Goal: Information Seeking & Learning: Compare options

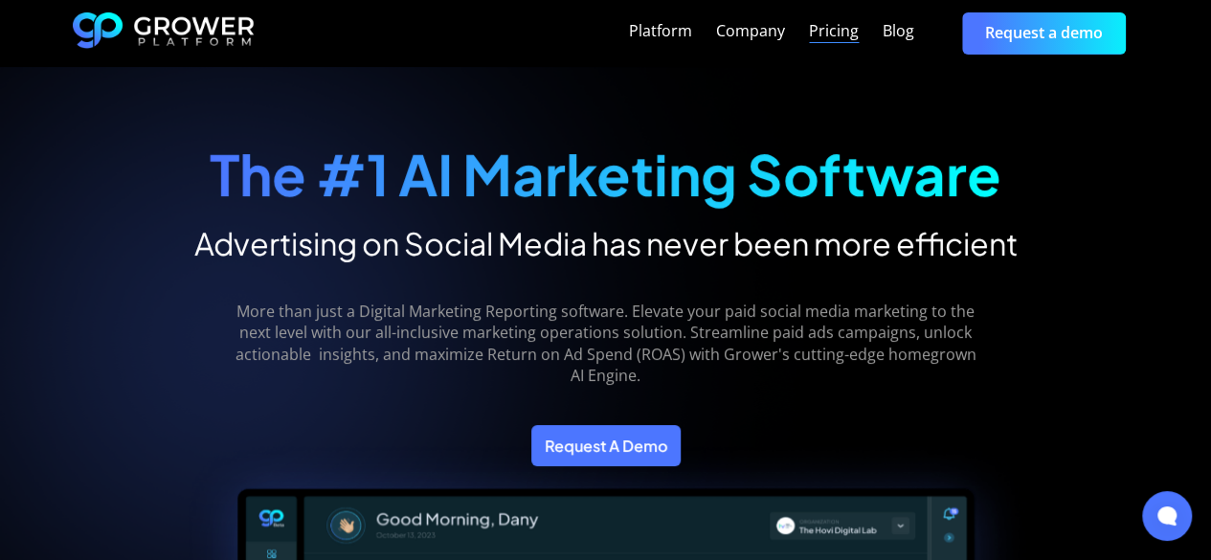
click at [836, 34] on div "Pricing" at bounding box center [834, 31] width 50 height 18
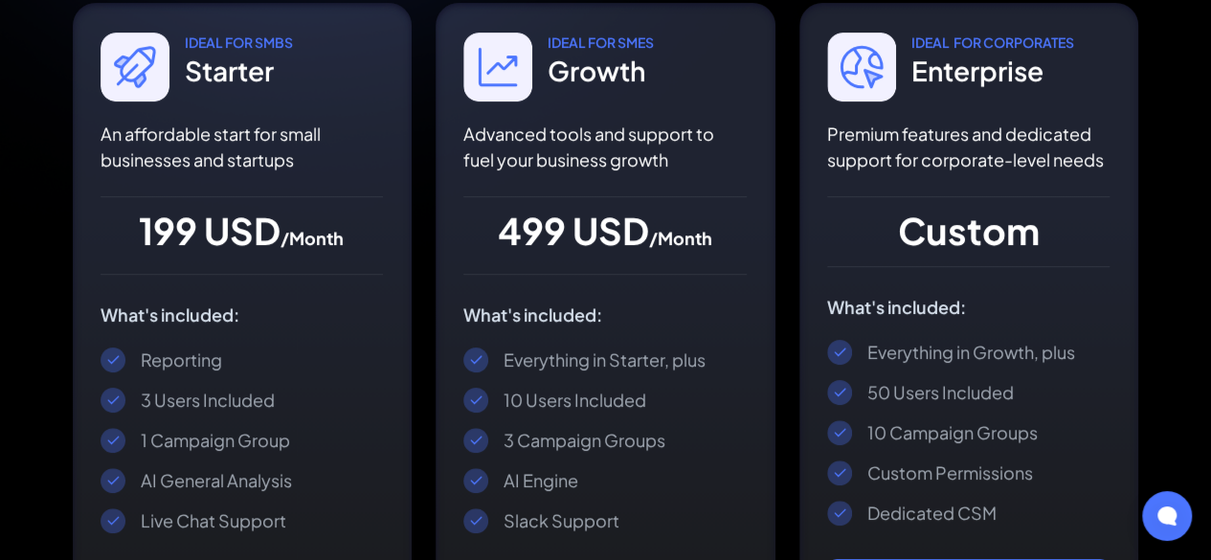
scroll to position [435, 0]
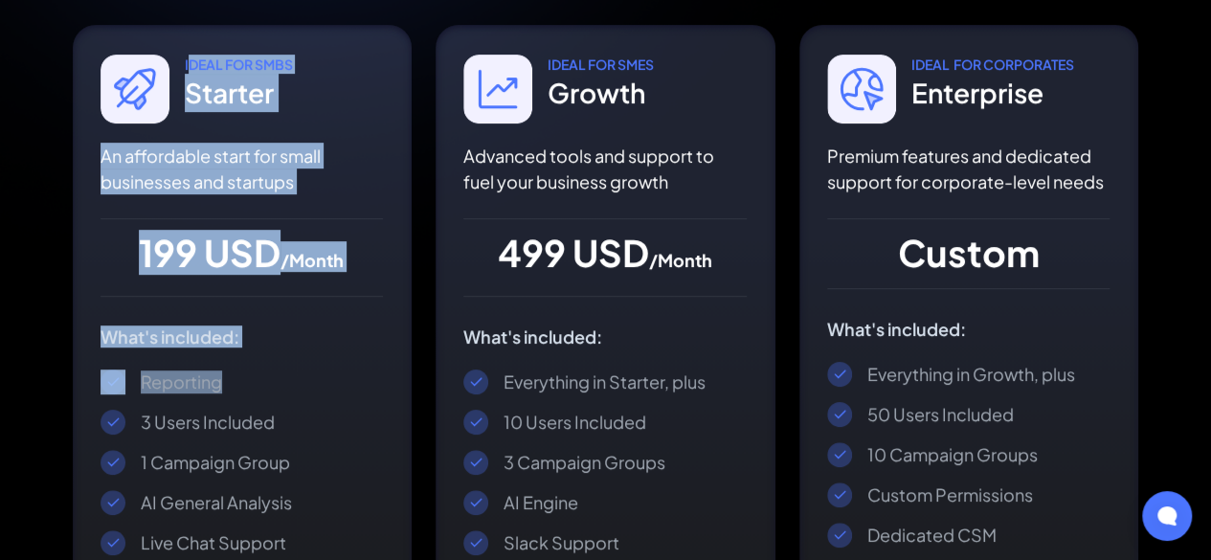
drag, startPoint x: 182, startPoint y: 64, endPoint x: 287, endPoint y: 421, distance: 372.2
click at [287, 421] on div "IDEAL For SmbS Starter An affordable start for small businesses and startups 19…" at bounding box center [243, 372] width 340 height 694
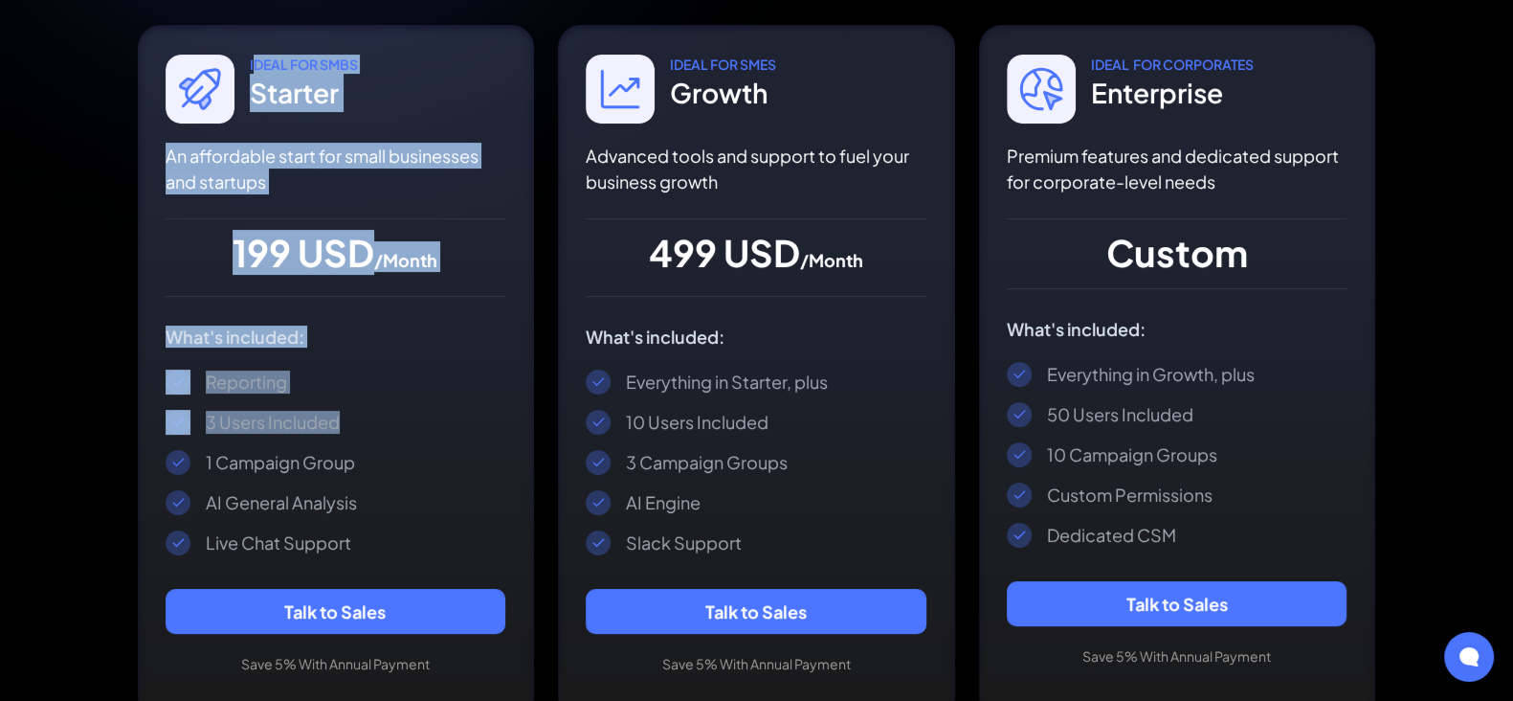
click at [418, 268] on span "/Month" at bounding box center [405, 260] width 63 height 22
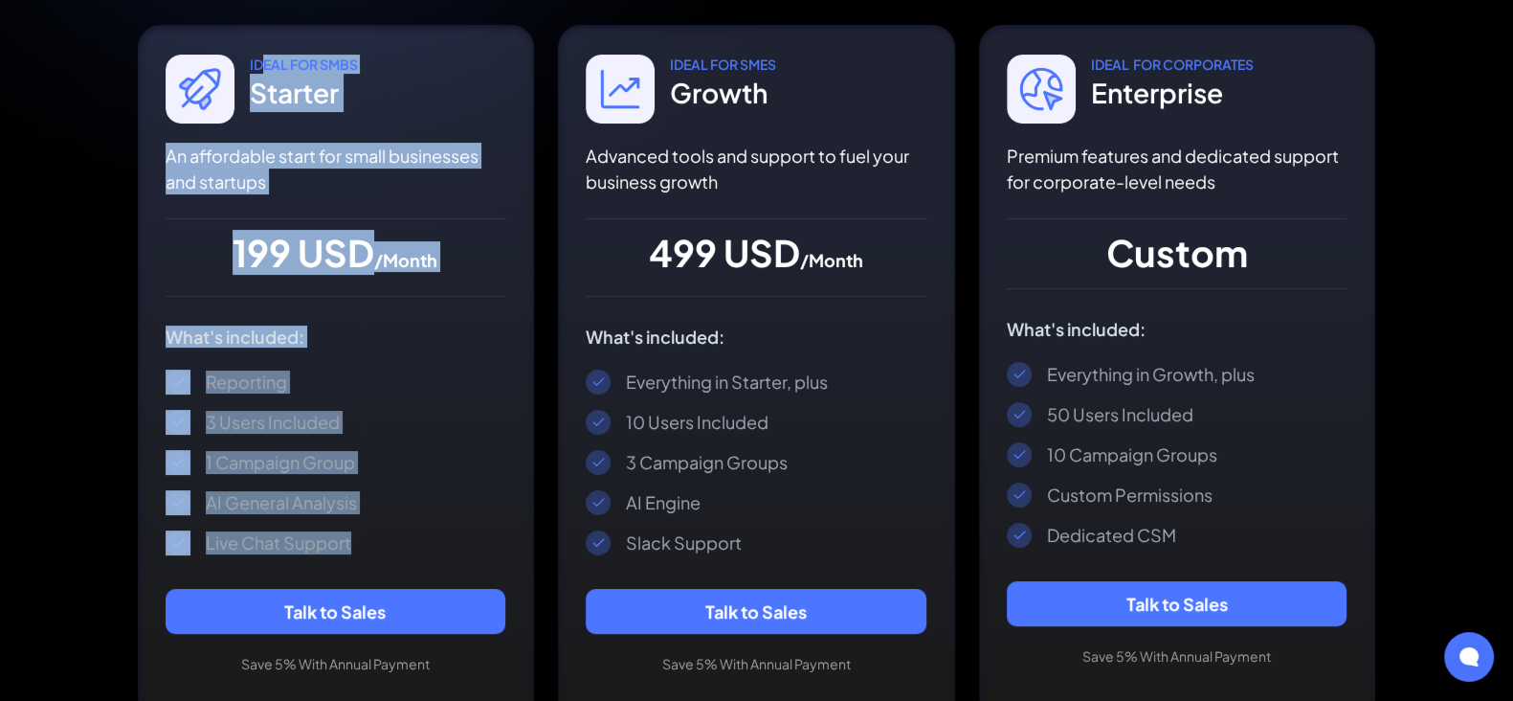
drag, startPoint x: 251, startPoint y: 59, endPoint x: 430, endPoint y: 537, distance: 510.0
click at [430, 537] on div "IDEAL For SmbS Starter An affordable start for small businesses and startups 19…" at bounding box center [336, 372] width 397 height 694
copy div "DEAL For SmbS Starter An affordable start for small businesses and startups 199…"
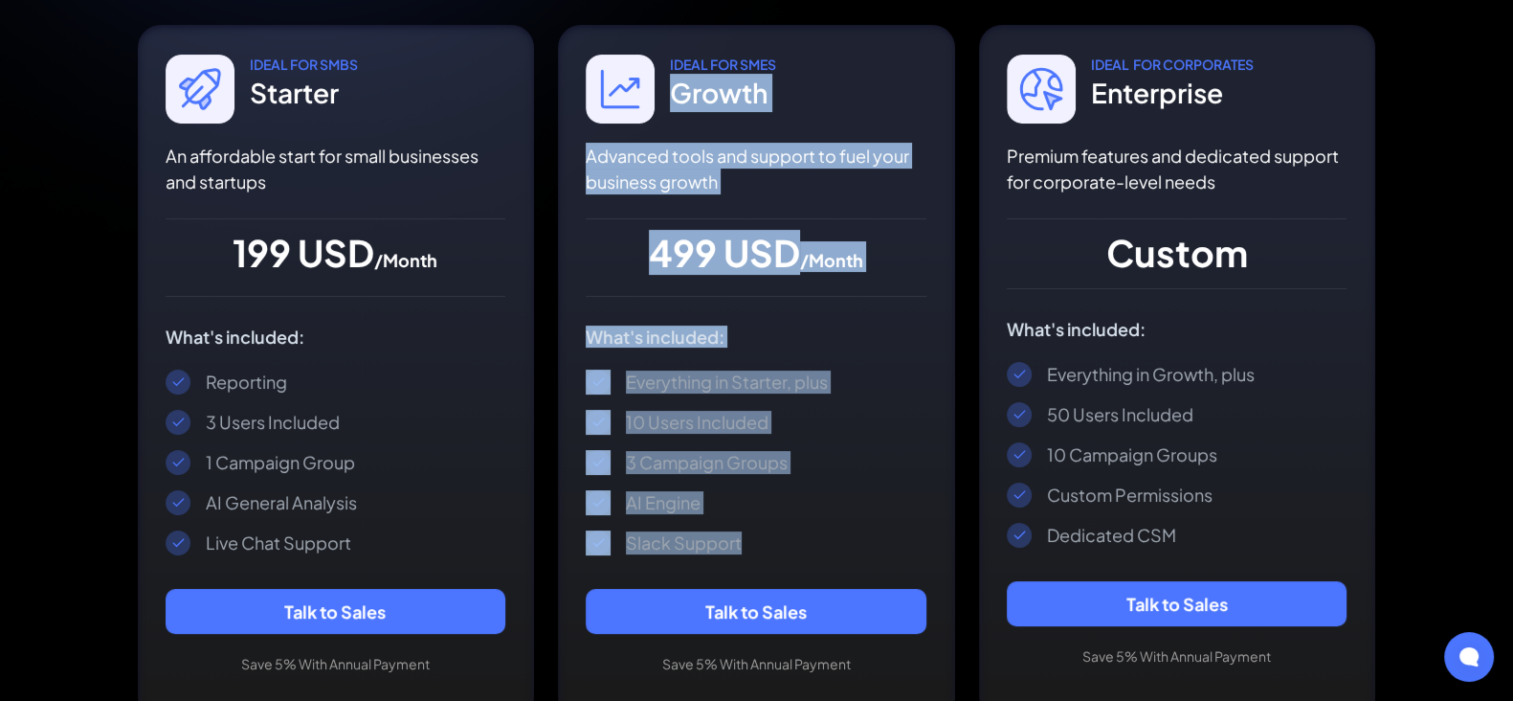
drag, startPoint x: 671, startPoint y: 90, endPoint x: 780, endPoint y: 549, distance: 472.2
click at [780, 549] on div "IDEAL For SMes Growth Advanced tools and support to fuel your business growth 4…" at bounding box center [756, 372] width 397 height 694
copy div "Growth Advanced tools and support to fuel your business growth 499 USD /Month W…"
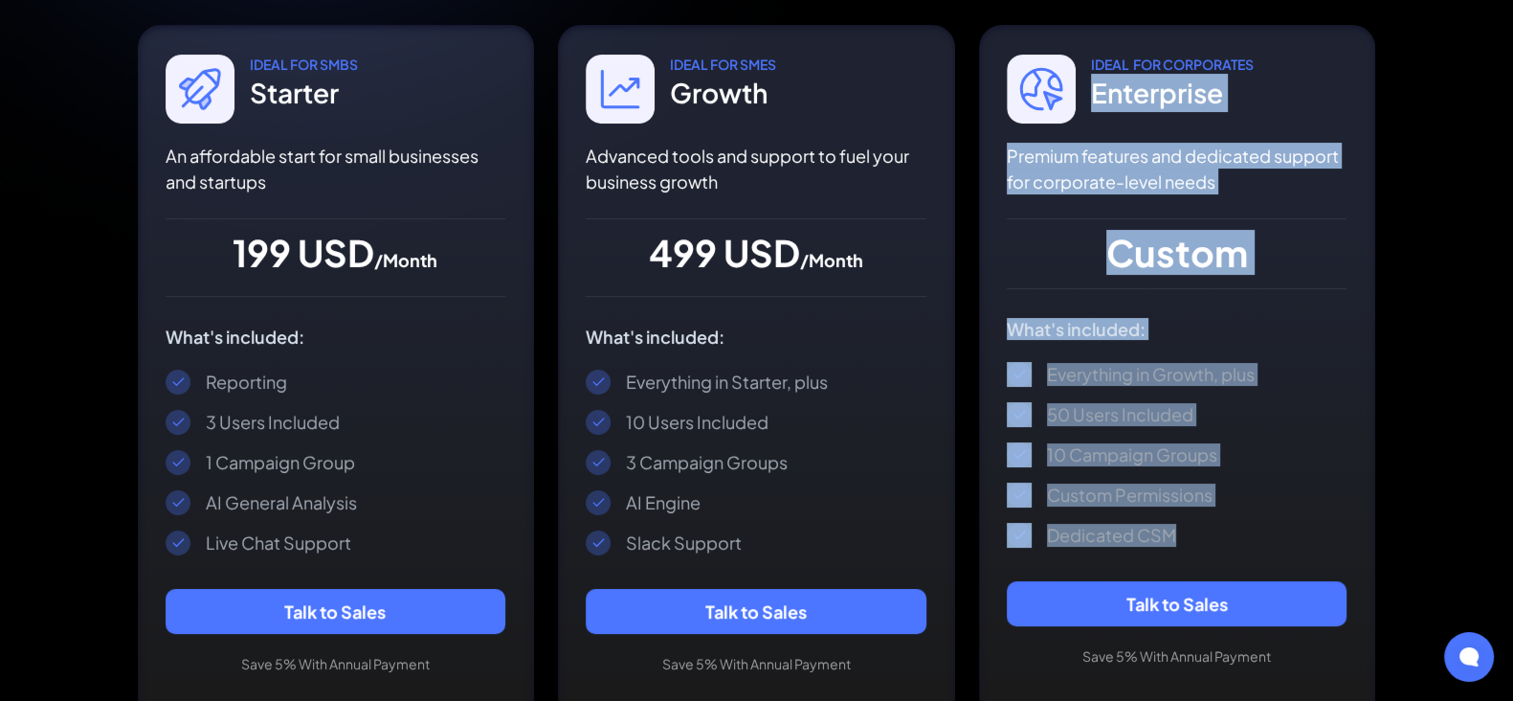
drag, startPoint x: 1093, startPoint y: 94, endPoint x: 1193, endPoint y: 547, distance: 464.7
click at [1193, 547] on div "IDEAL For CORPORATES Enterprise Premium features and dedicated support for corp…" at bounding box center [1177, 368] width 397 height 686
copy div "Enterprise Premium features and dedicated support for corporate-level needs Cus…"
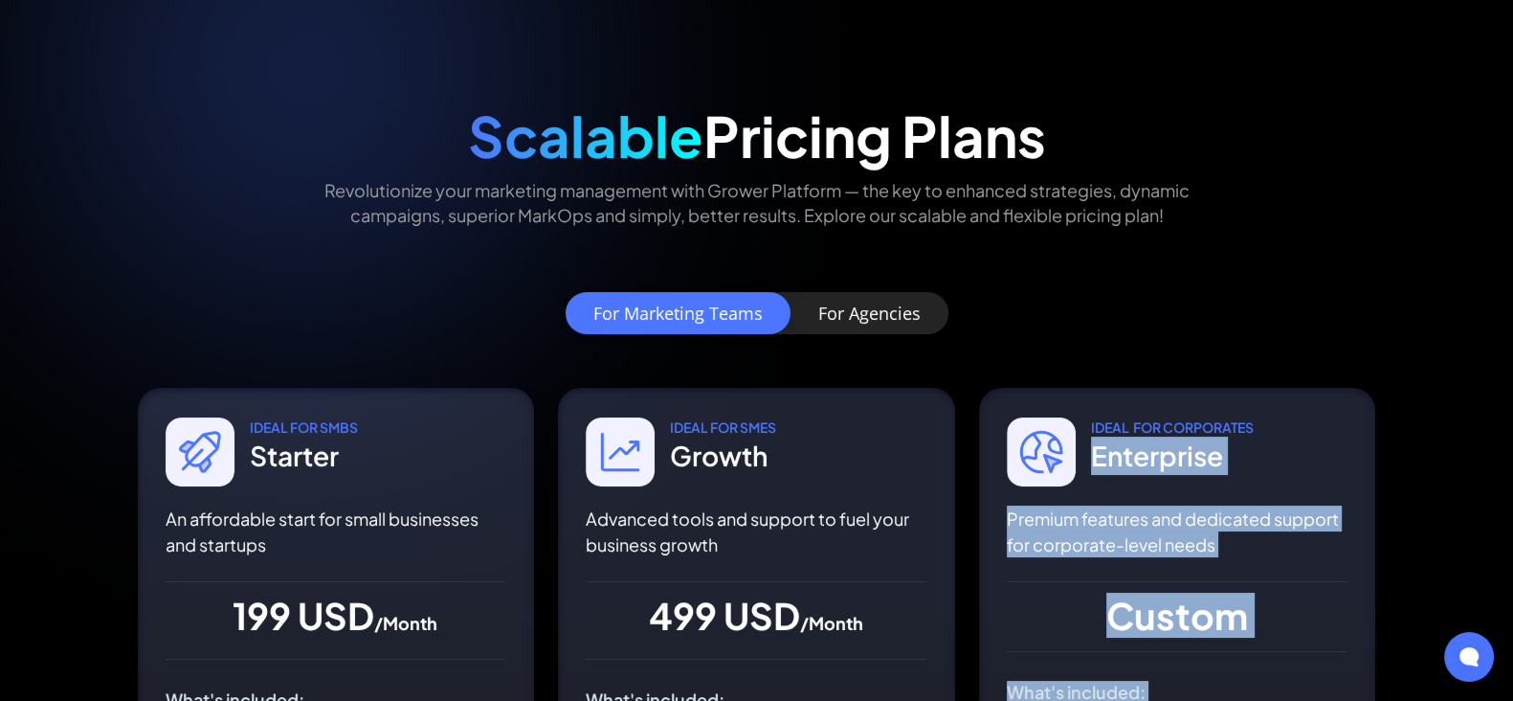
scroll to position [71, 0]
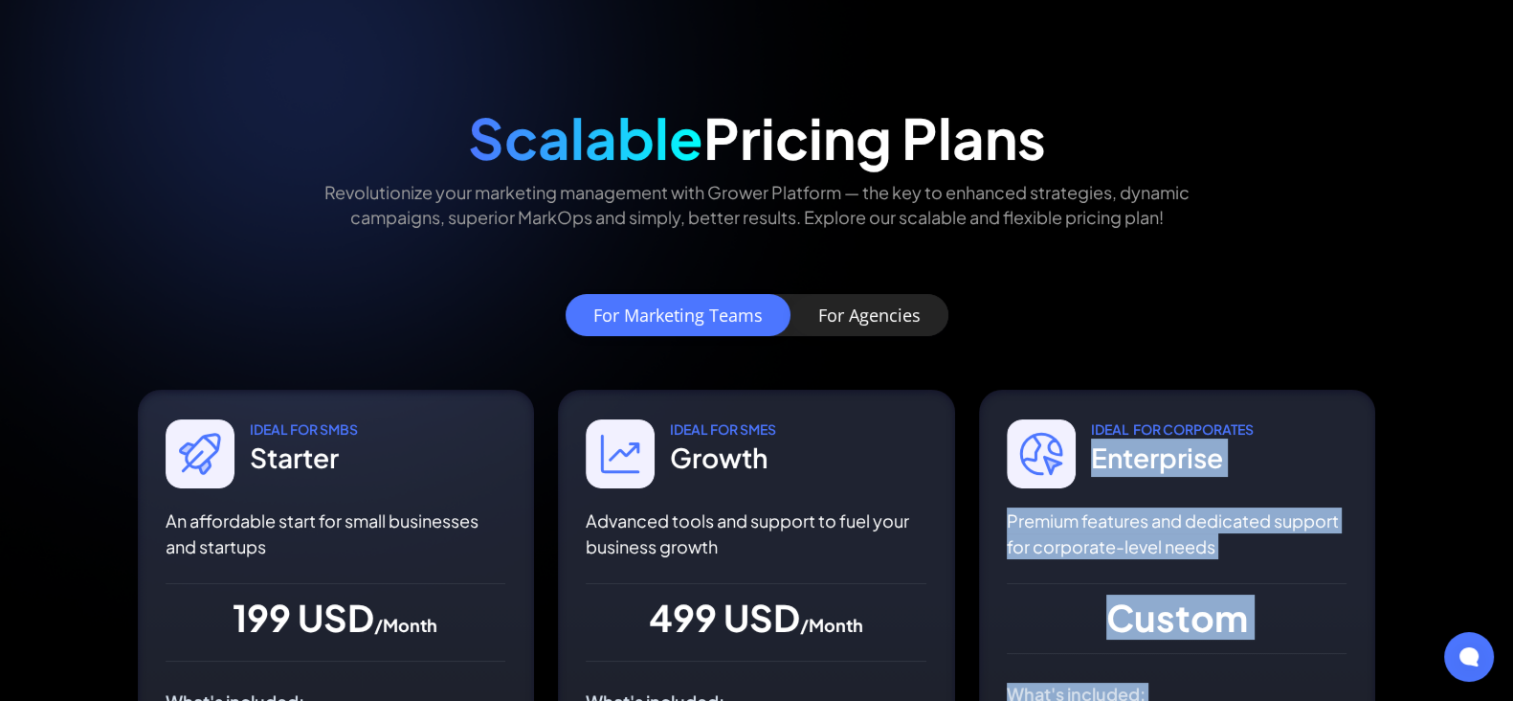
click at [893, 326] on link "For Agencies" at bounding box center [870, 315] width 158 height 42
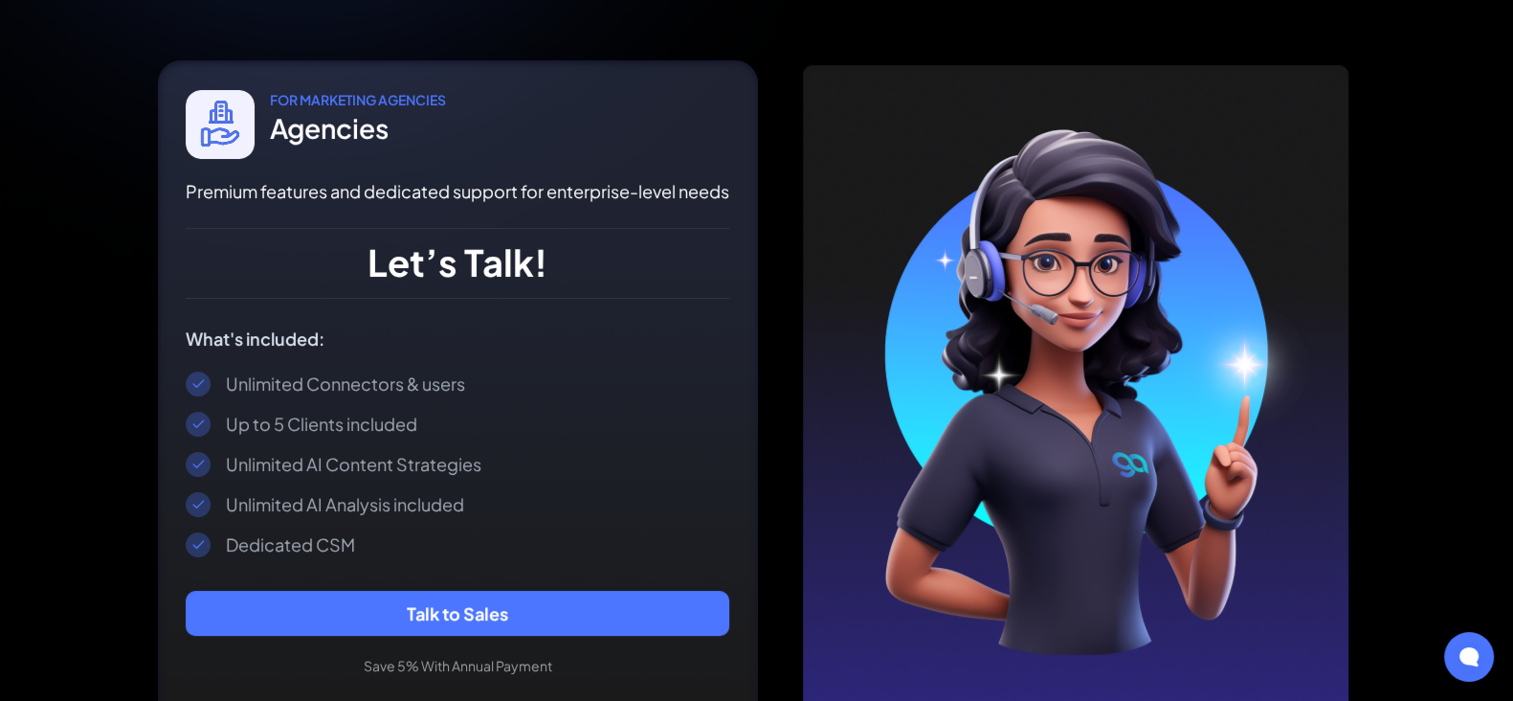
scroll to position [414, 0]
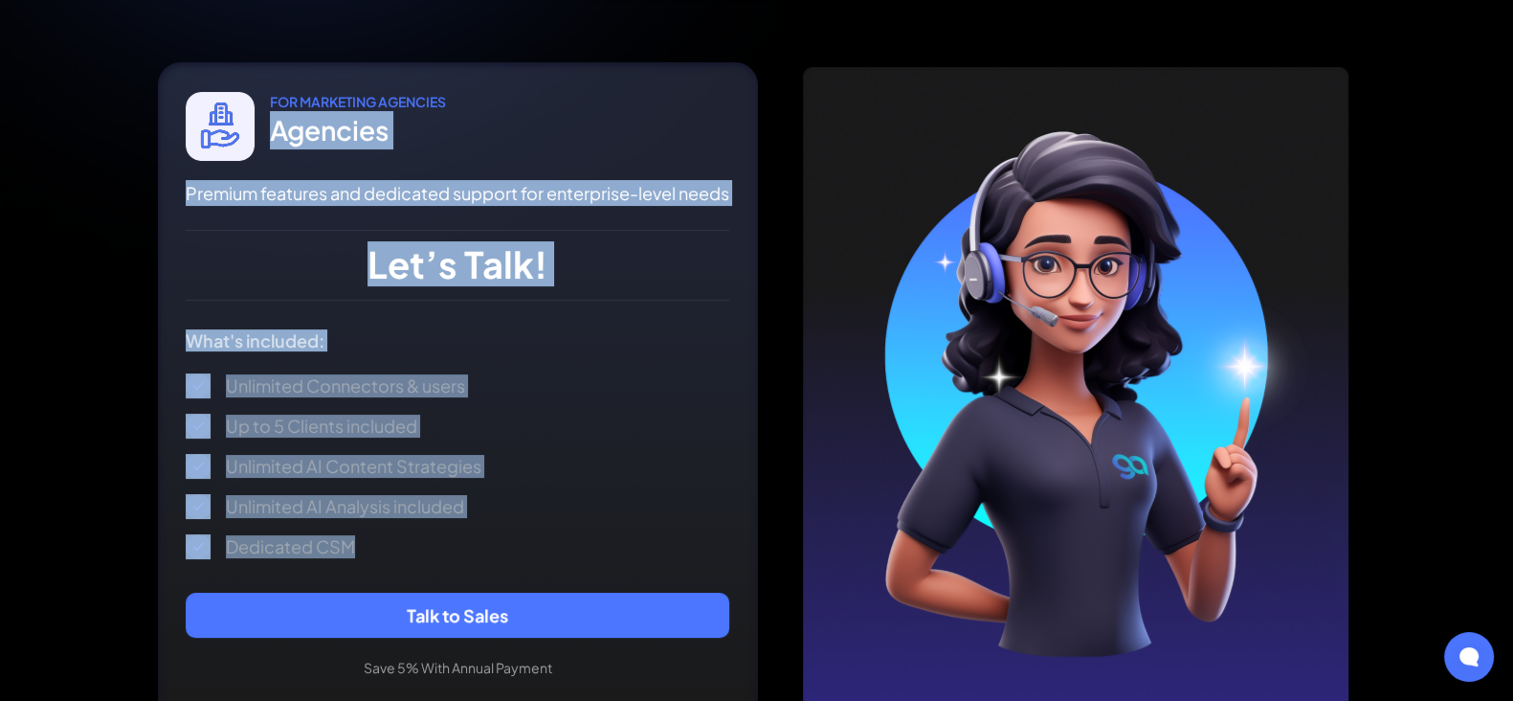
drag, startPoint x: 273, startPoint y: 133, endPoint x: 362, endPoint y: 546, distance: 422.0
click at [362, 546] on div "for MARKETING AGENCIES Agencies Premium features and dedicated support for ente…" at bounding box center [458, 392] width 600 height 660
copy div "Agencies Premium features and dedicated support for enterprise-level needs Let’…"
click at [771, 289] on div "for MARKETING AGENCIES Agencies Premium features and dedicated support for ente…" at bounding box center [756, 404] width 1197 height 684
